Goal: Task Accomplishment & Management: Complete application form

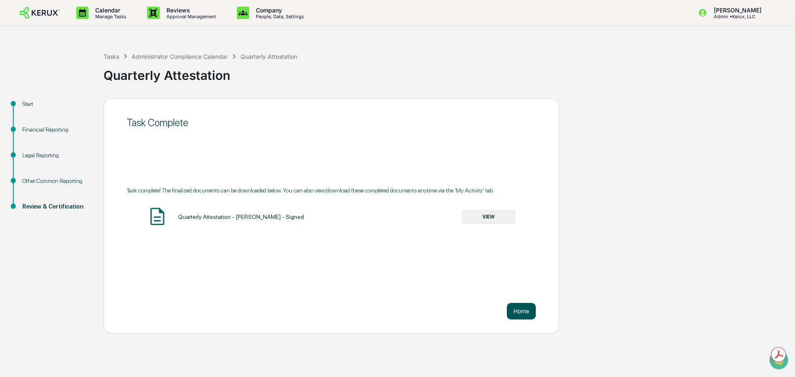
click at [518, 320] on button "Home" at bounding box center [521, 311] width 29 height 17
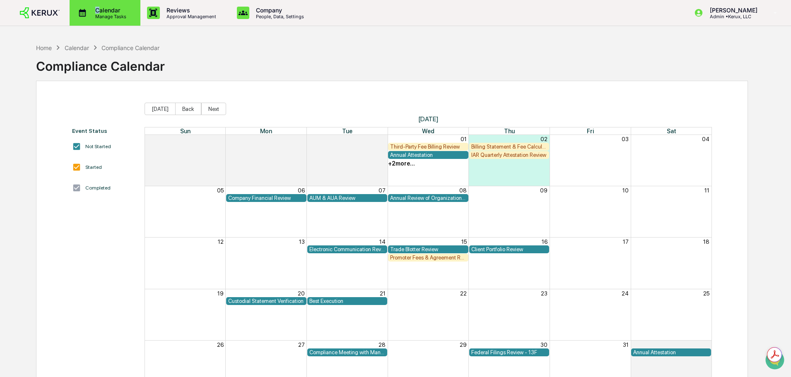
type textarea "*"
click at [98, 10] on p "Calendar" at bounding box center [110, 10] width 42 height 7
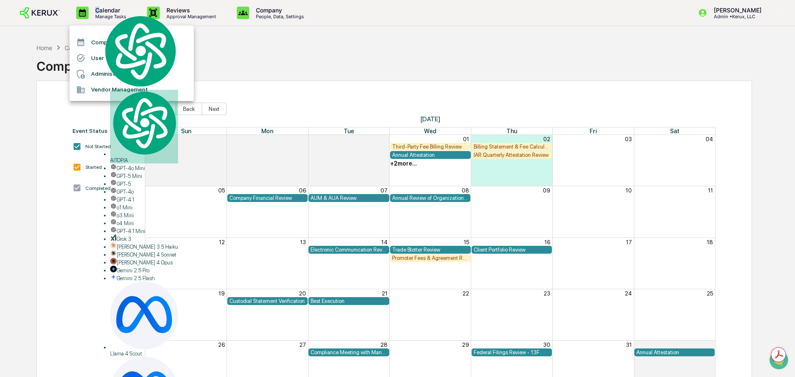
click at [116, 71] on li "Administrator Tasks" at bounding box center [132, 74] width 124 height 16
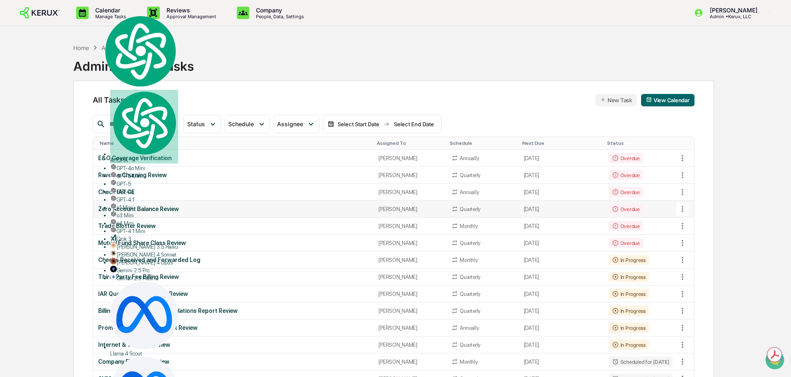
click at [398, 213] on td "[PERSON_NAME]" at bounding box center [410, 209] width 73 height 17
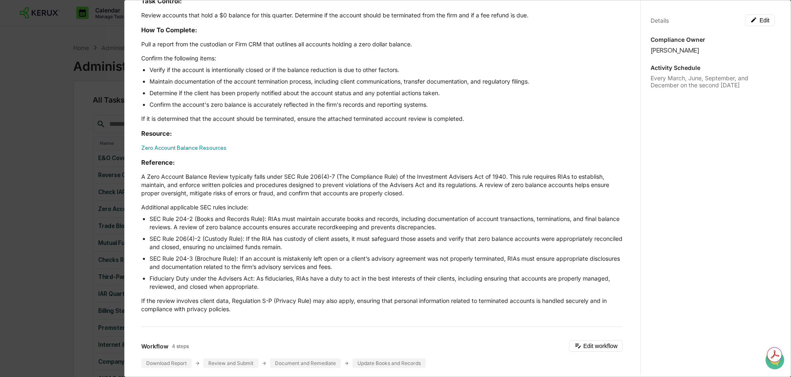
scroll to position [83, 0]
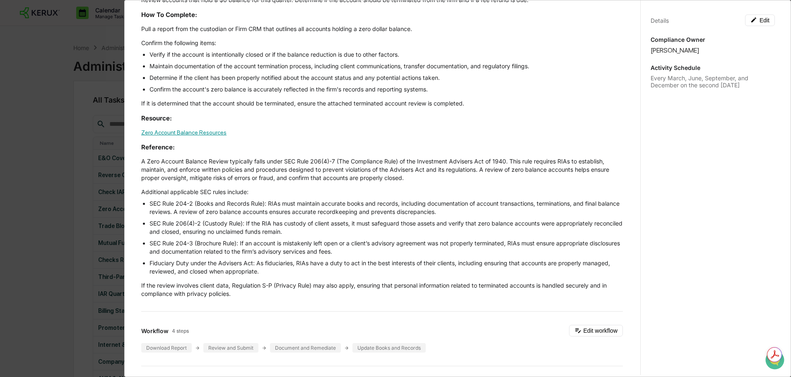
click at [178, 133] on link "Zero Account Balance Resources" at bounding box center [183, 132] width 85 height 7
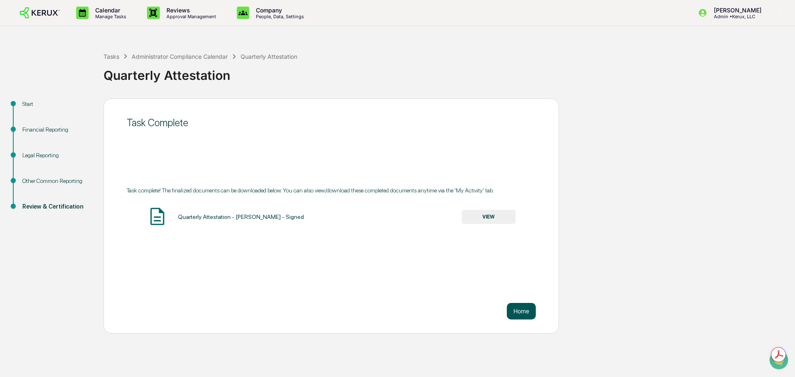
click at [519, 314] on button "Home" at bounding box center [521, 311] width 29 height 17
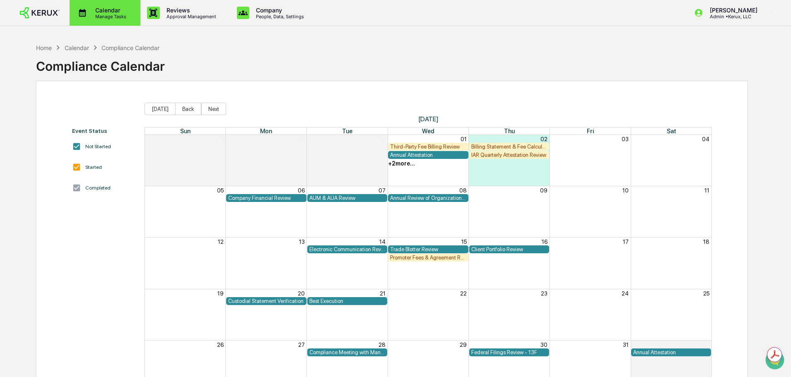
click at [85, 12] on icon at bounding box center [82, 13] width 7 height 8
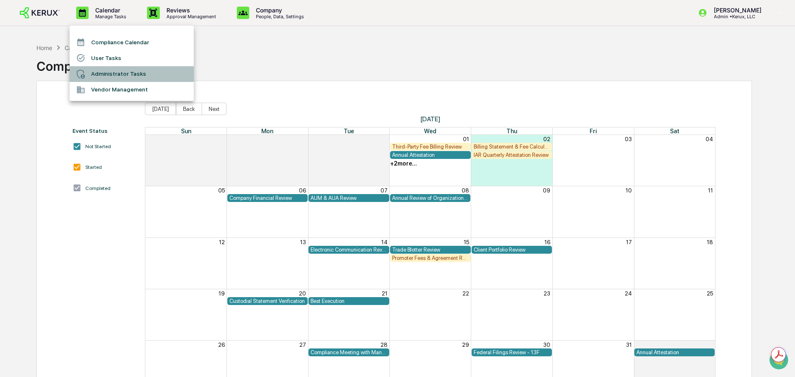
click at [104, 77] on li "Administrator Tasks" at bounding box center [132, 74] width 124 height 16
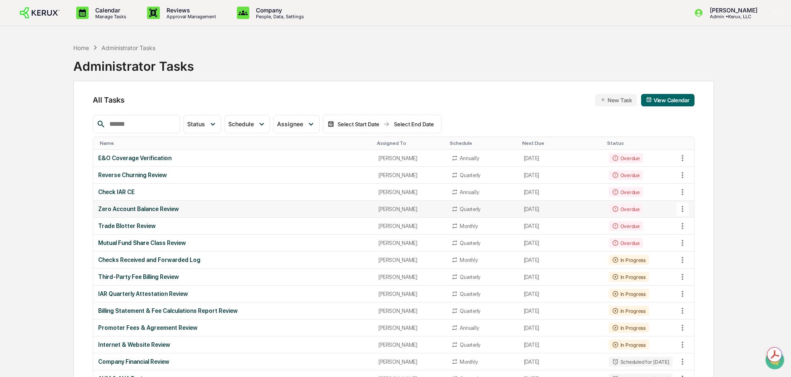
click at [416, 205] on td "[PERSON_NAME]" at bounding box center [410, 209] width 73 height 17
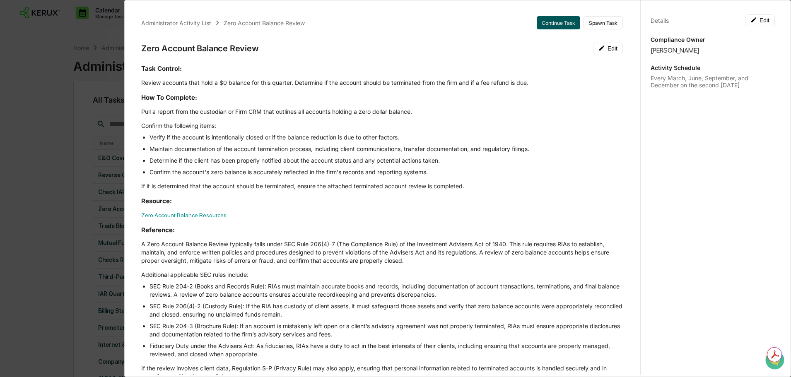
click at [541, 18] on button "Continue Task" at bounding box center [558, 22] width 43 height 13
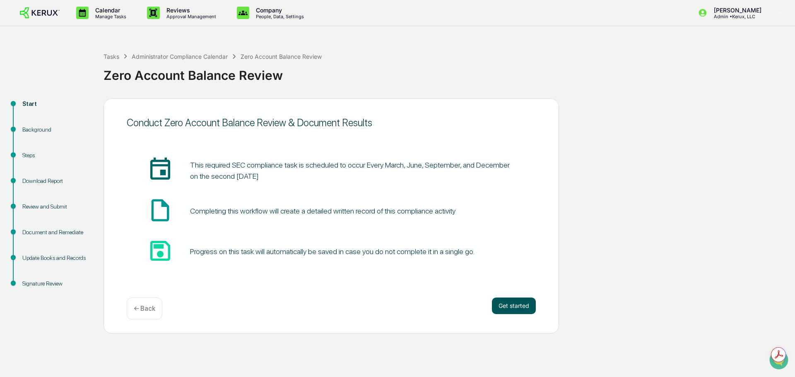
click at [514, 305] on button "Get started" at bounding box center [514, 306] width 44 height 17
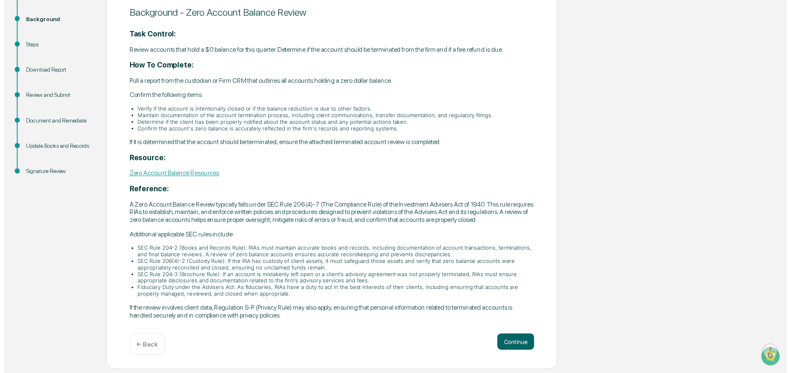
scroll to position [167, 0]
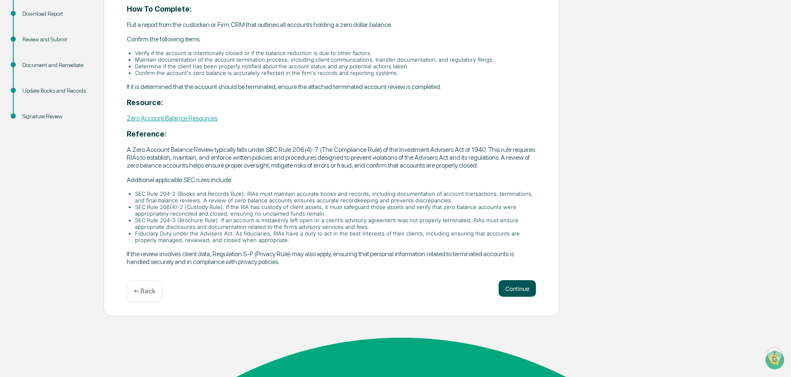
click at [518, 297] on button "Continue" at bounding box center [517, 288] width 37 height 17
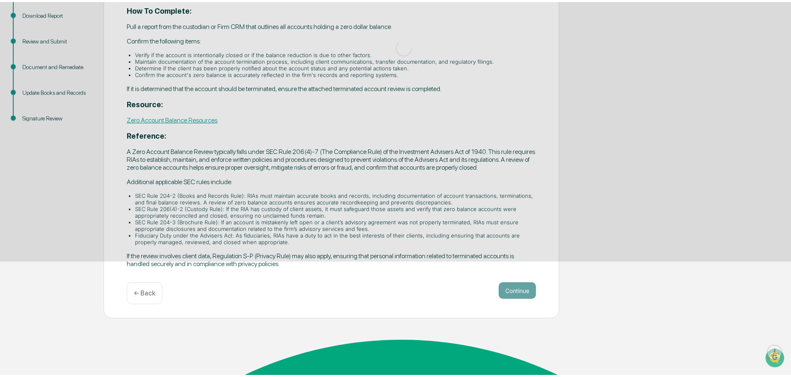
scroll to position [0, 0]
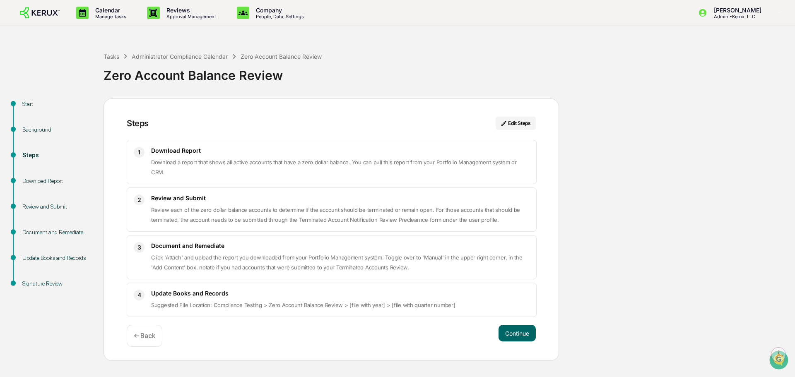
click at [153, 345] on div "← Back" at bounding box center [145, 336] width 36 height 22
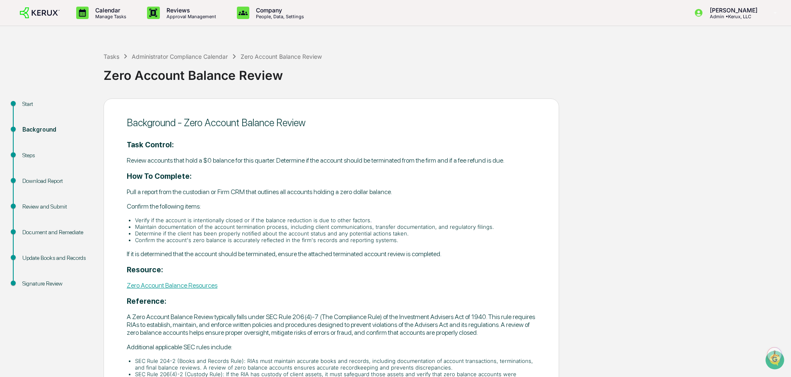
click at [170, 324] on div "Task Control: Review accounts that hold a $0 balance for this quarter. Determin…" at bounding box center [331, 286] width 409 height 293
click at [174, 290] on link "Zero Account Balance Resources" at bounding box center [172, 286] width 91 height 8
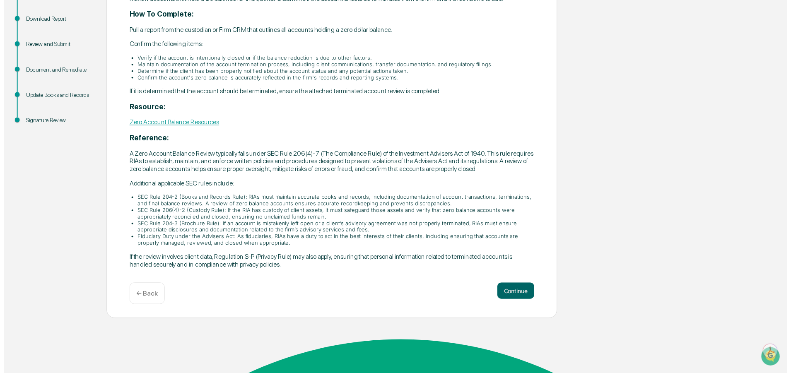
scroll to position [167, 0]
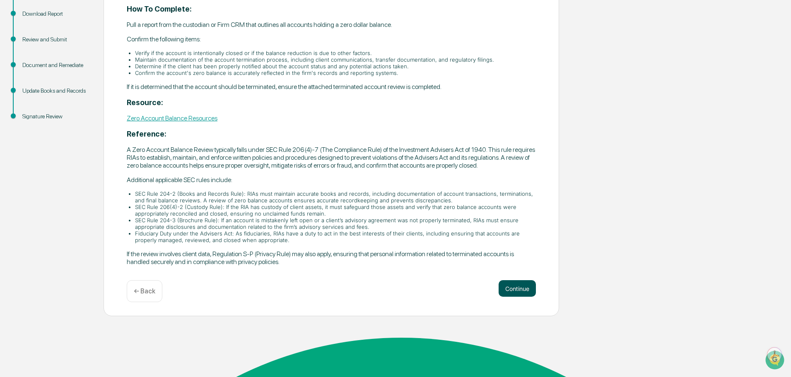
click at [510, 297] on button "Continue" at bounding box center [517, 288] width 37 height 17
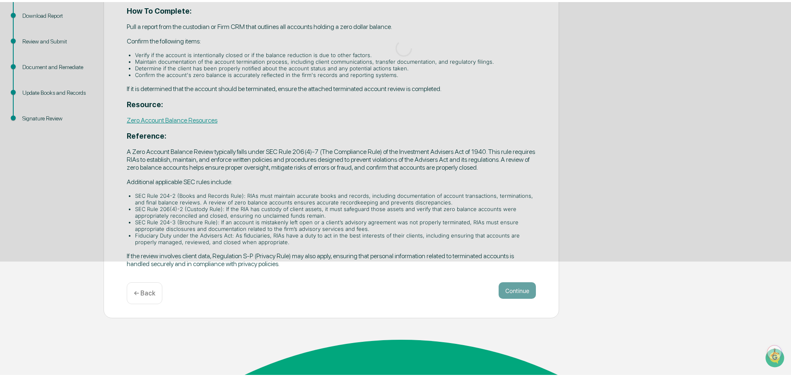
scroll to position [0, 0]
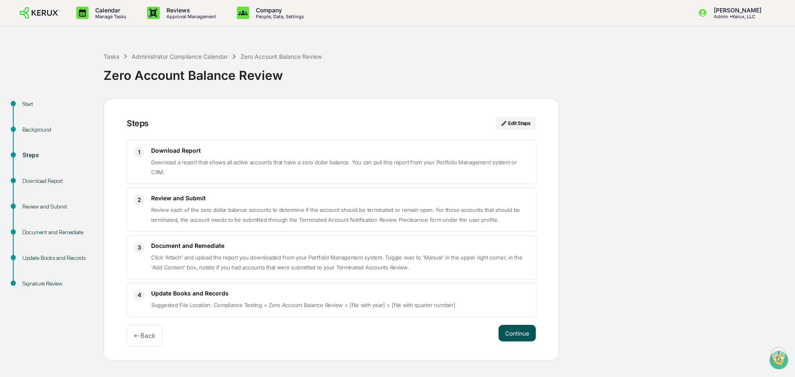
click at [514, 329] on button "Continue" at bounding box center [517, 333] width 37 height 17
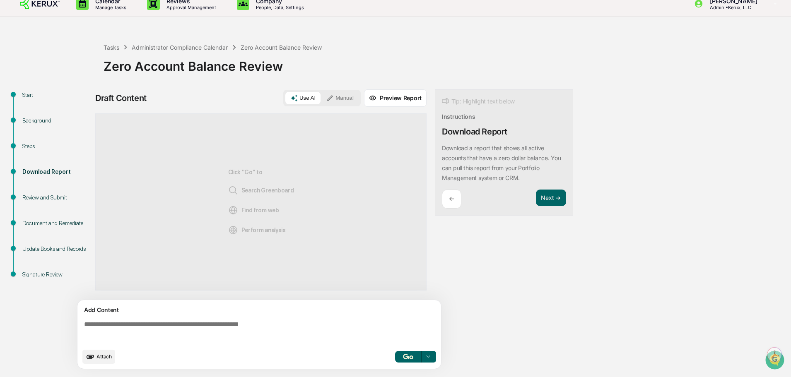
scroll to position [12, 0]
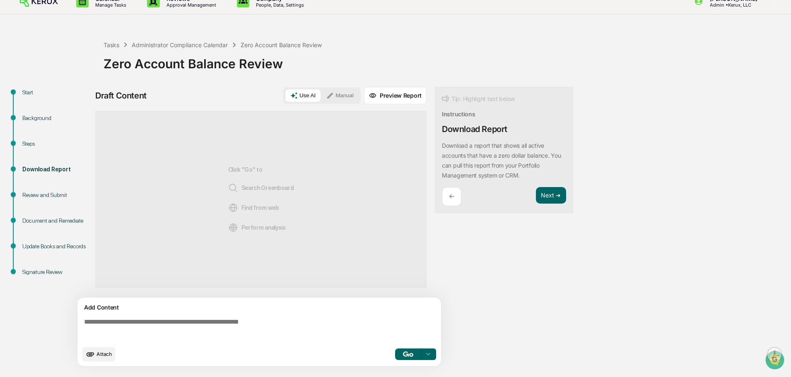
click at [334, 99] on icon at bounding box center [329, 95] width 7 height 7
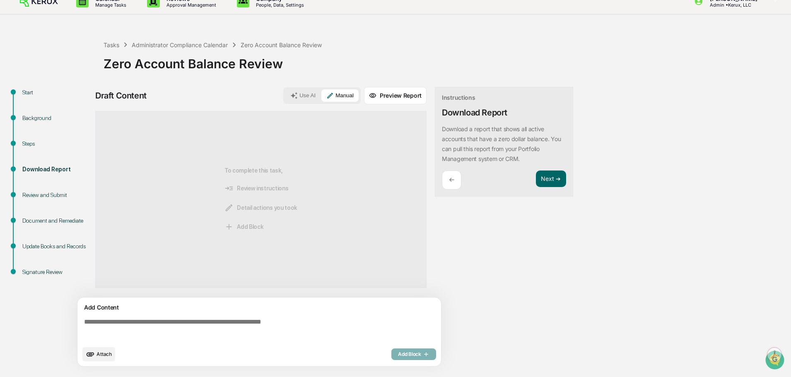
click at [266, 332] on textarea at bounding box center [261, 330] width 360 height 30
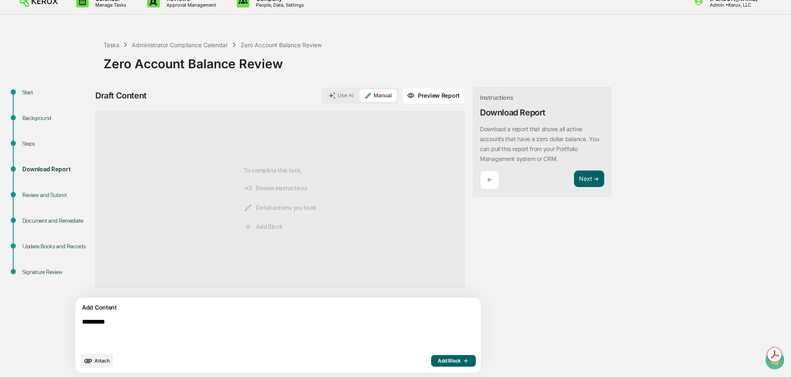
click at [286, 331] on textarea "********" at bounding box center [259, 333] width 360 height 36
type textarea "**********"
click at [438, 365] on span "Add Block" at bounding box center [453, 361] width 31 height 7
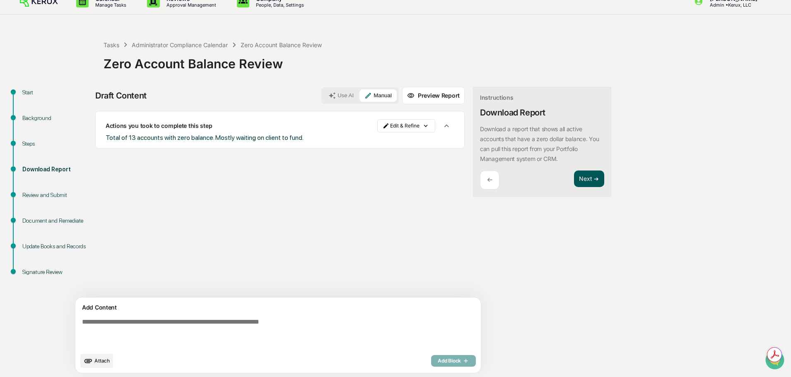
click at [574, 188] on button "Next ➔" at bounding box center [589, 179] width 30 height 17
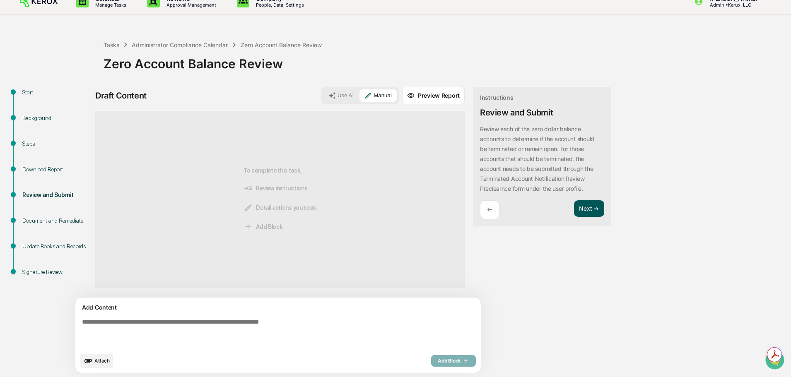
drag, startPoint x: 556, startPoint y: 209, endPoint x: 556, endPoint y: 214, distance: 5.0
click at [574, 212] on button "Next ➔" at bounding box center [589, 208] width 30 height 17
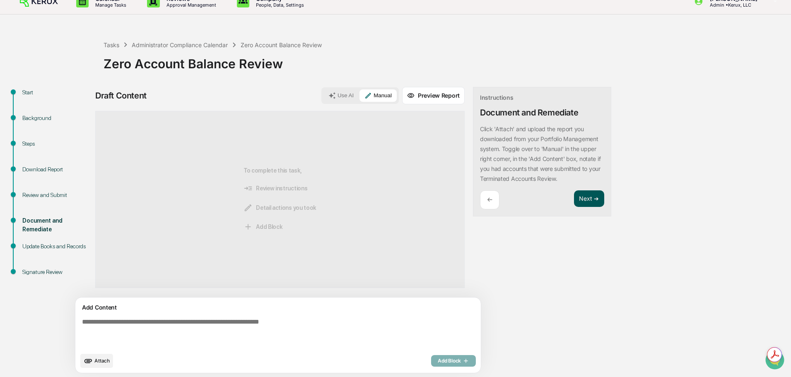
click at [574, 206] on button "Next ➔" at bounding box center [589, 199] width 30 height 17
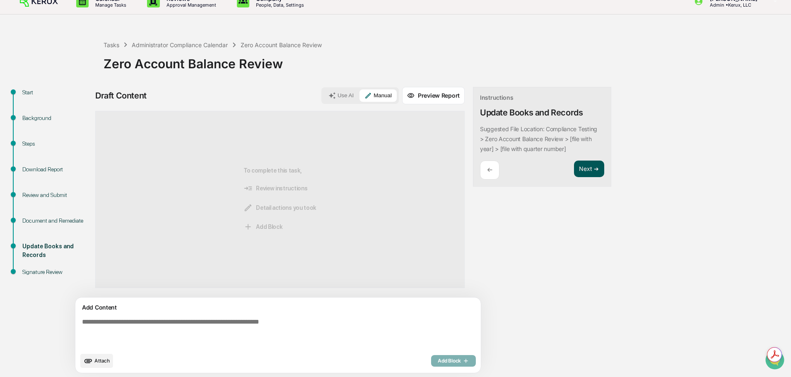
click at [549, 206] on div "Draft Content Use AI Manual Preview Report Sources To complete this task, Revie…" at bounding box center [327, 233] width 464 height 292
drag, startPoint x: 546, startPoint y: 186, endPoint x: 547, endPoint y: 180, distance: 6.3
click at [546, 185] on div "Instructions Update Books and Records Suggested File Location: Compliance Testi…" at bounding box center [542, 137] width 138 height 100
click at [574, 178] on button "Next ➔" at bounding box center [589, 169] width 30 height 17
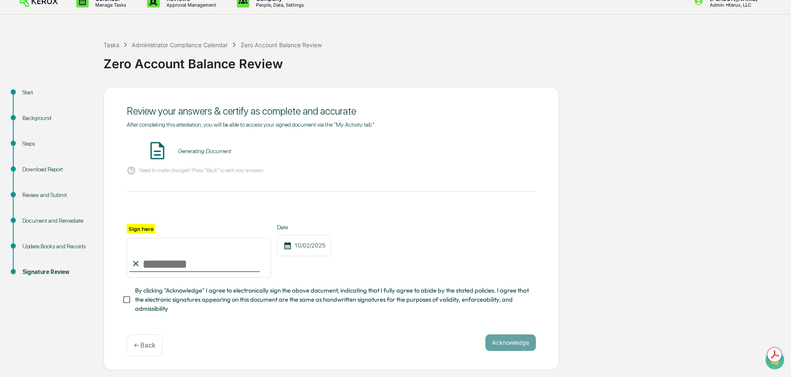
click at [174, 278] on input "Sign here" at bounding box center [199, 258] width 145 height 40
type input "**********"
click at [343, 179] on div "Need to make changes? Press "Back" to edit your answers" at bounding box center [331, 170] width 409 height 17
click at [487, 158] on button "VIEW" at bounding box center [489, 151] width 54 height 14
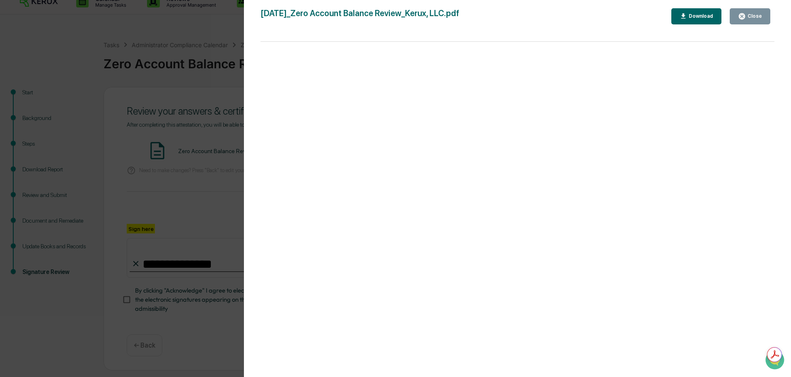
click at [745, 19] on icon "button" at bounding box center [742, 16] width 6 height 6
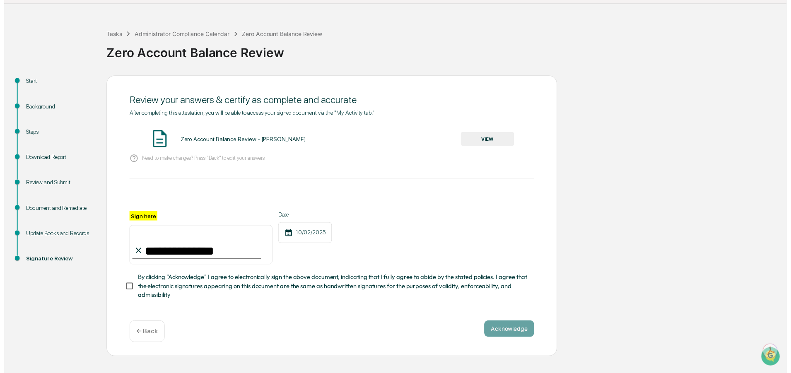
scroll to position [25, 0]
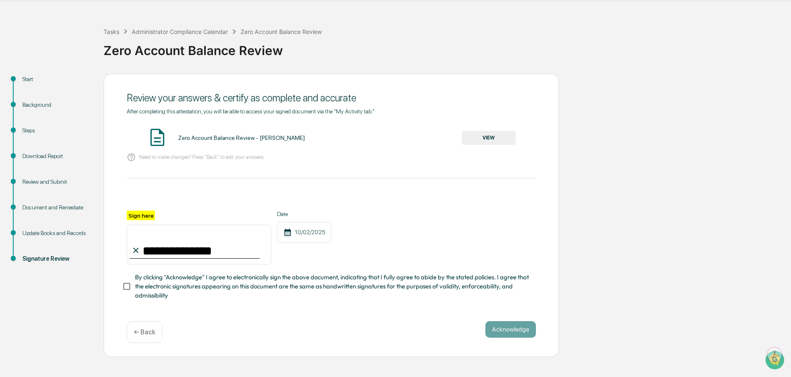
click at [311, 313] on div "**********" at bounding box center [331, 210] width 409 height 205
click at [326, 301] on span "By clicking "Acknowledge" I agree to electronically sign the above document, in…" at bounding box center [332, 287] width 394 height 28
click at [496, 338] on button "Acknowledge" at bounding box center [511, 329] width 51 height 17
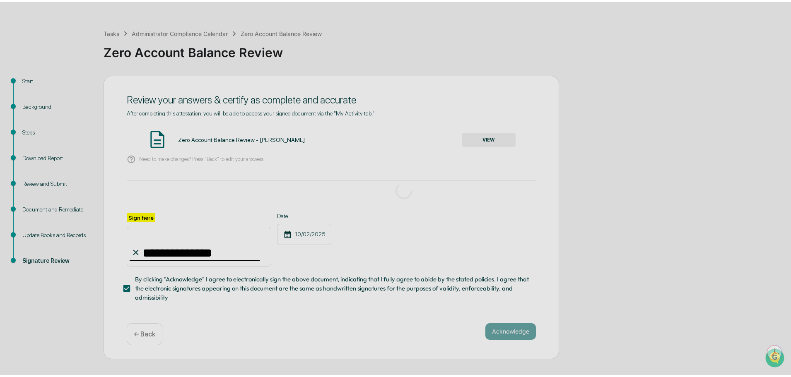
scroll to position [0, 0]
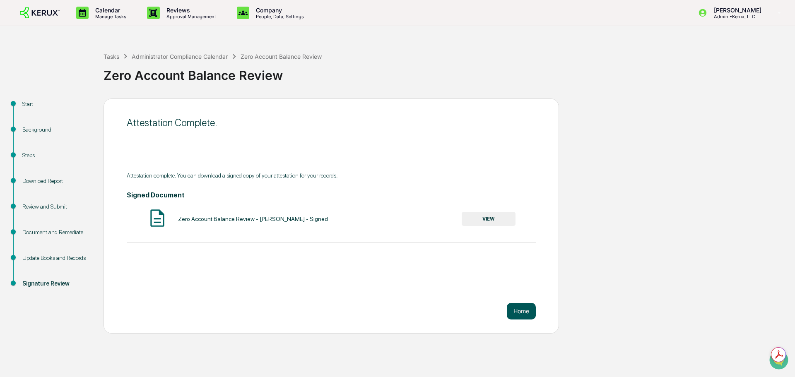
click at [517, 312] on button "Home" at bounding box center [521, 311] width 29 height 17
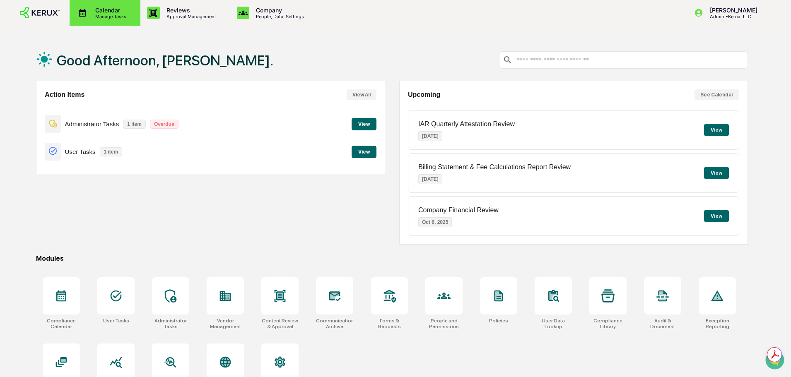
click at [105, 7] on p "Calendar" at bounding box center [110, 10] width 42 height 7
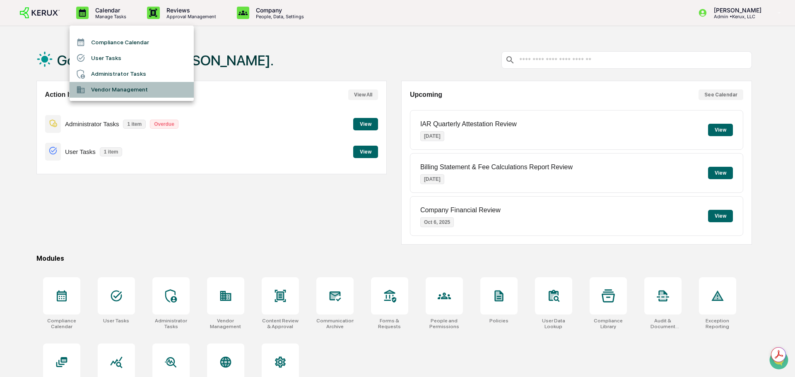
click at [92, 82] on li "Vendor Management" at bounding box center [132, 90] width 124 height 16
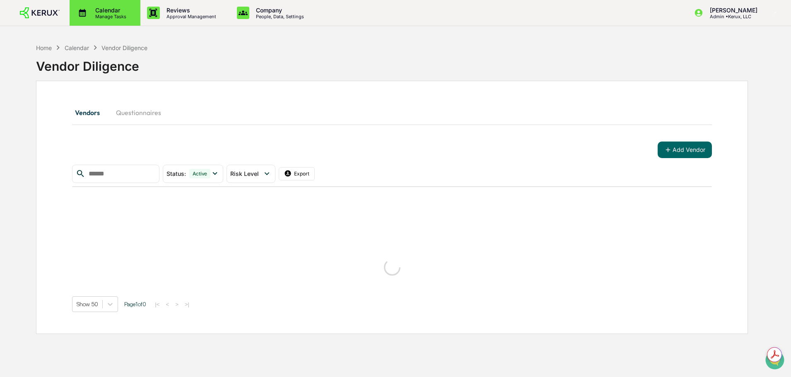
click at [106, 12] on p "Calendar" at bounding box center [110, 10] width 42 height 7
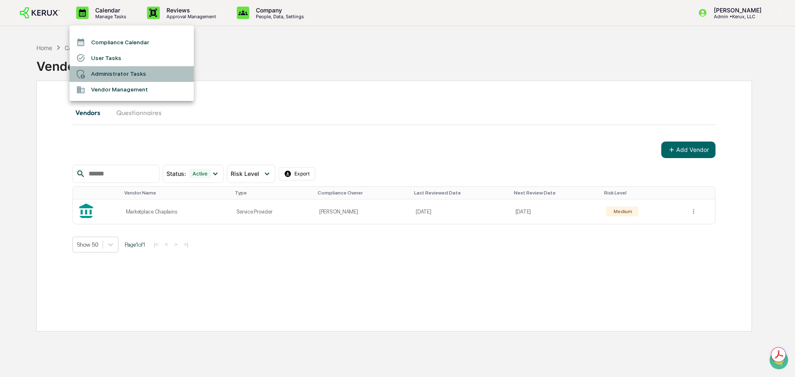
click at [111, 71] on li "Administrator Tasks" at bounding box center [132, 74] width 124 height 16
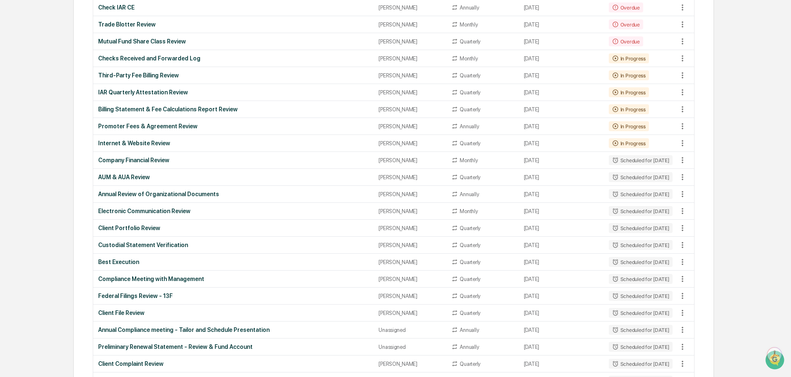
scroll to position [207, 0]
